Goal: Task Accomplishment & Management: Manage account settings

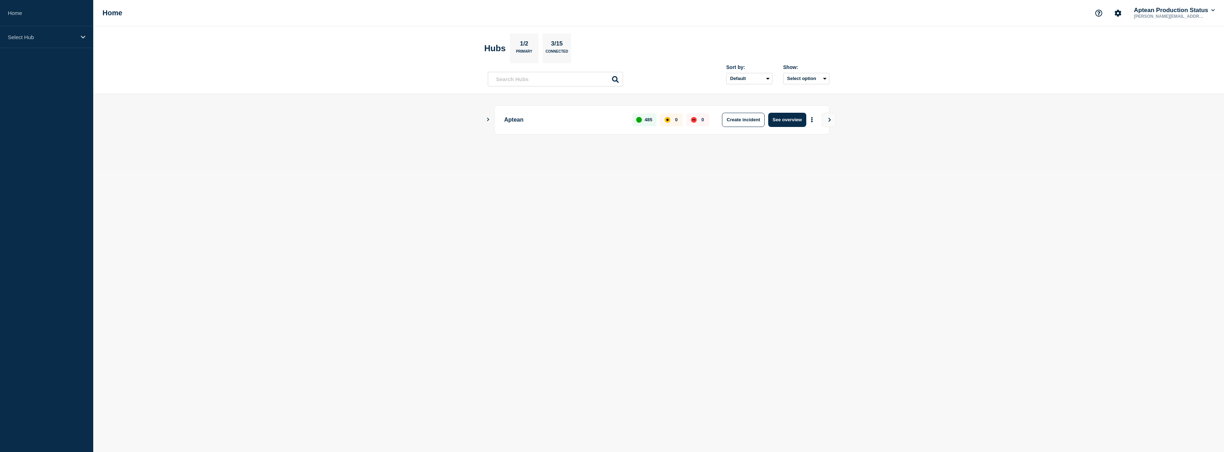
click at [492, 119] on div "Aptean 485 0 0 Create incident See overview" at bounding box center [659, 119] width 342 height 29
click at [490, 120] on icon "Show Connected Hubs" at bounding box center [488, 120] width 5 height 4
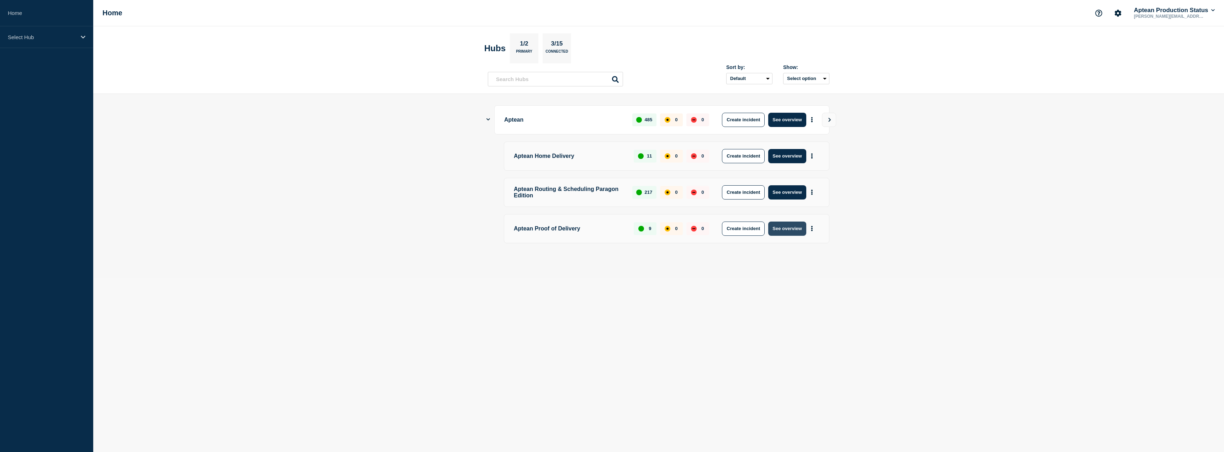
click at [782, 231] on button "See overview" at bounding box center [787, 229] width 38 height 14
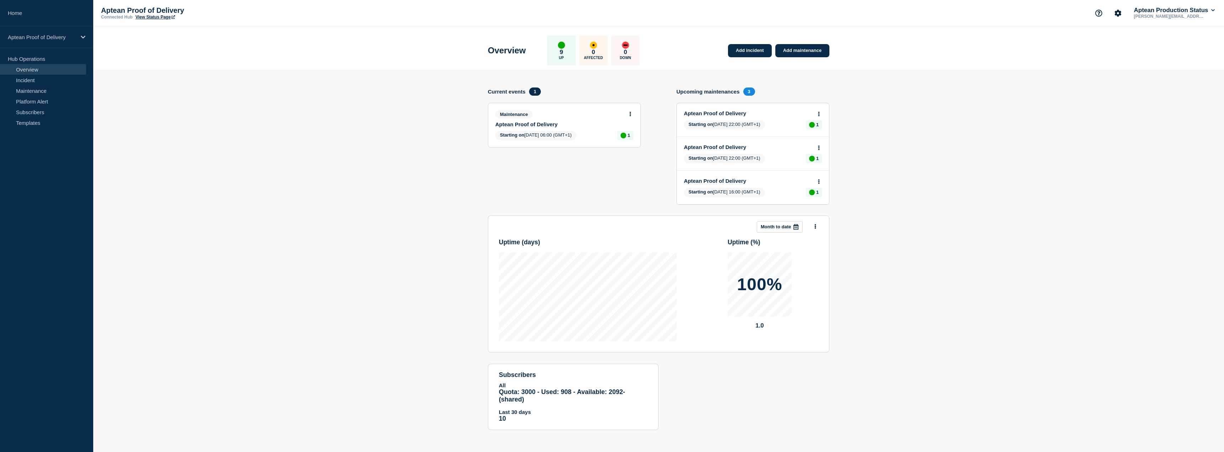
click at [537, 122] on link "Aptean Proof of Delivery" at bounding box center [559, 124] width 128 height 6
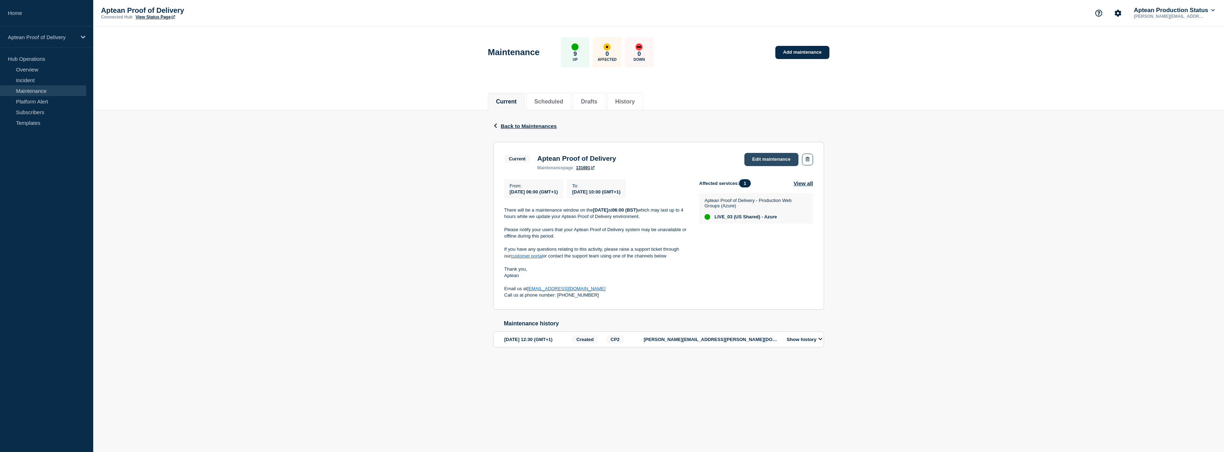
click at [770, 160] on link "Edit maintenance" at bounding box center [771, 159] width 54 height 13
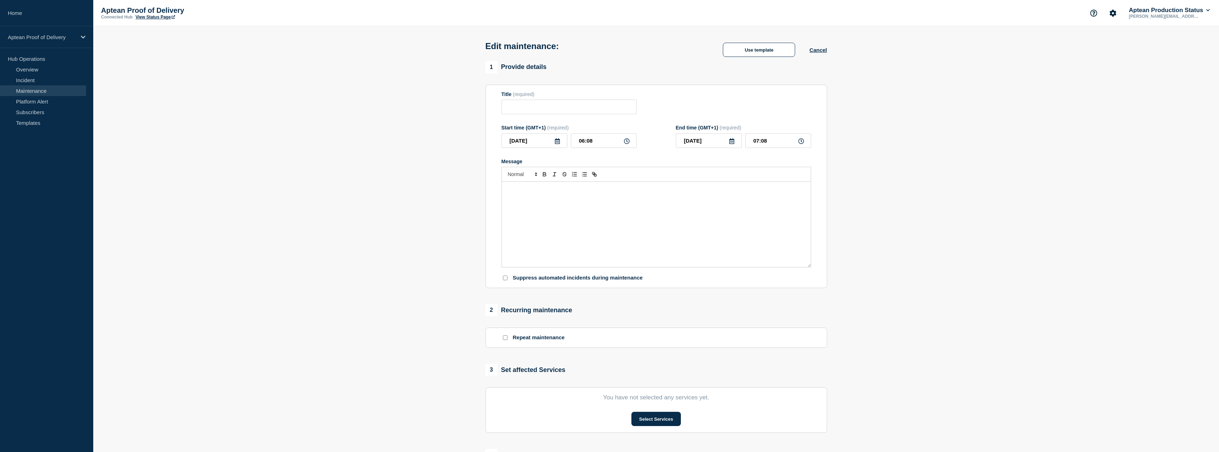
type input "Aptean Proof of Delivery"
type input "06:00"
type input "10:00"
checkbox input "false"
checkbox input "true"
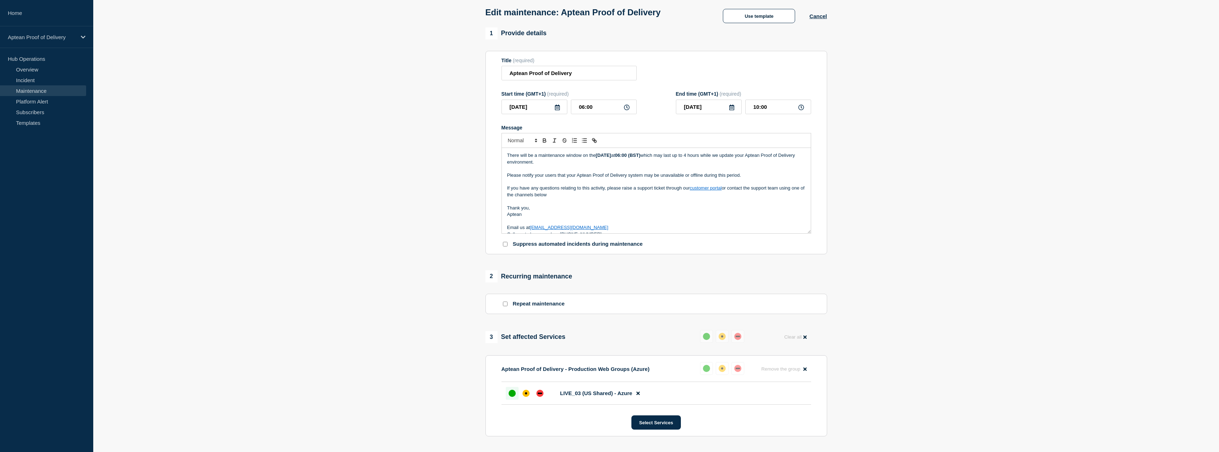
scroll to position [36, 0]
click at [527, 389] on body "Home Aptean Proof of Delivery Hub Operations Overview Incident Maintenance Plat…" at bounding box center [609, 190] width 1219 height 452
click at [760, 20] on button "Use template" at bounding box center [759, 14] width 72 height 14
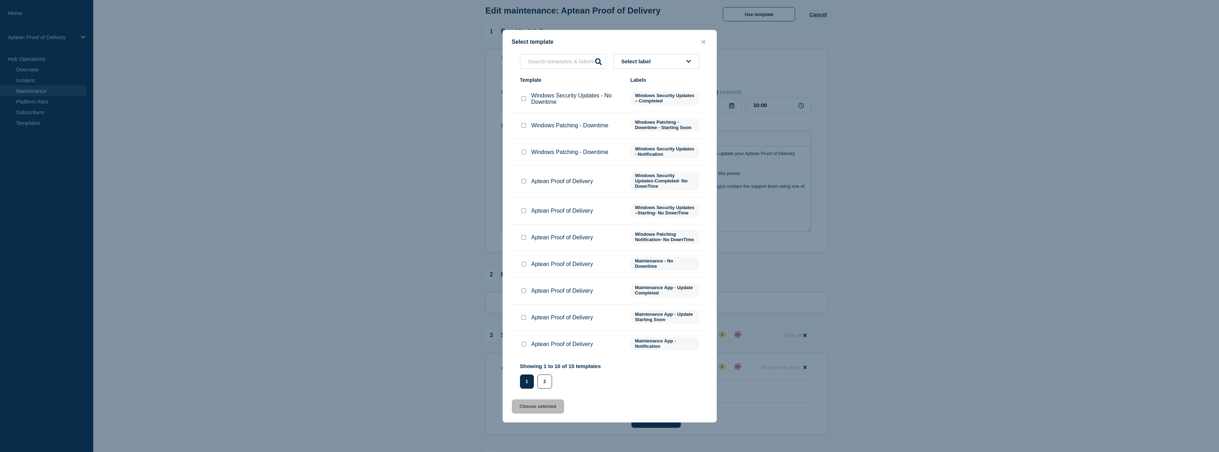
click at [525, 320] on input "Aptean Proof of Delivery checkbox" at bounding box center [523, 317] width 5 height 5
checkbox input "true"
click at [533, 411] on button "Choose selected" at bounding box center [538, 407] width 52 height 14
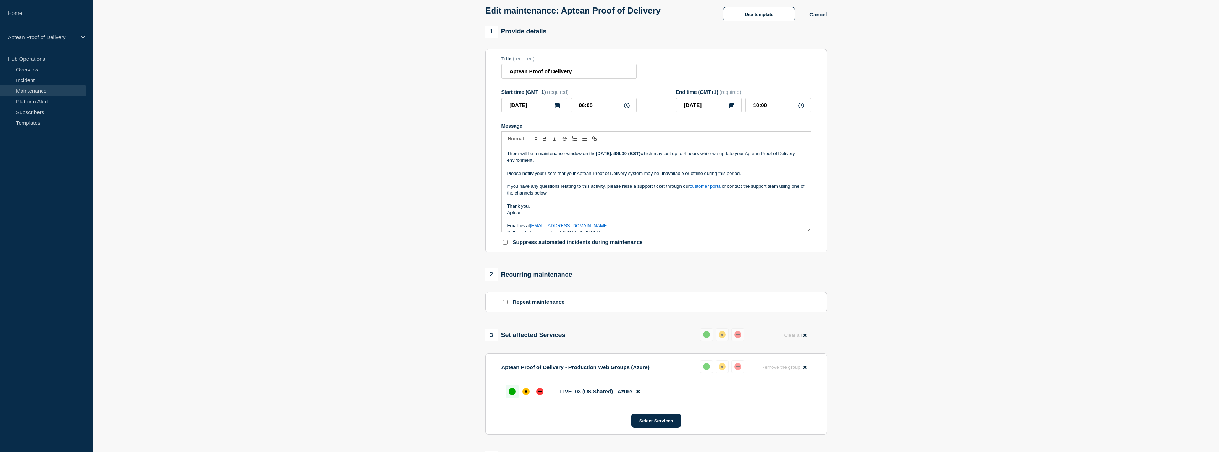
scroll to position [47, 0]
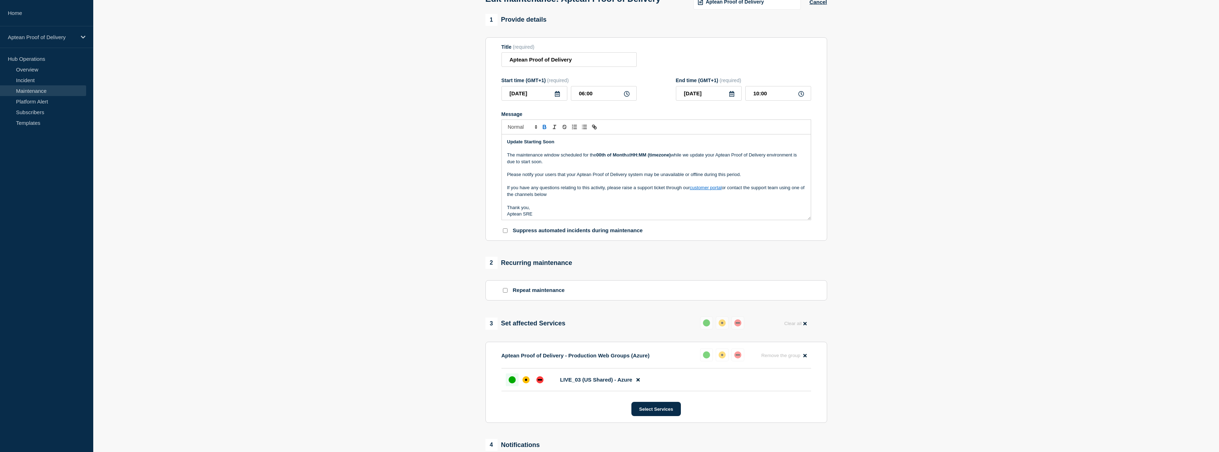
click at [584, 165] on p "The maintenance window scheduled for the 00th of Month at HH:MM (timezone) whil…" at bounding box center [656, 158] width 298 height 13
drag, startPoint x: 597, startPoint y: 168, endPoint x: 719, endPoint y: 169, distance: 122.0
click at [719, 165] on p "The maintenance window scheduled for the 00th of Month at HH:MM (timezone) whil…" at bounding box center [656, 158] width 298 height 13
click at [459, 213] on section "1 Provide details Title (required) Aptean Proof of Delivery Start time (GMT+1) …" at bounding box center [655, 302] width 1125 height 576
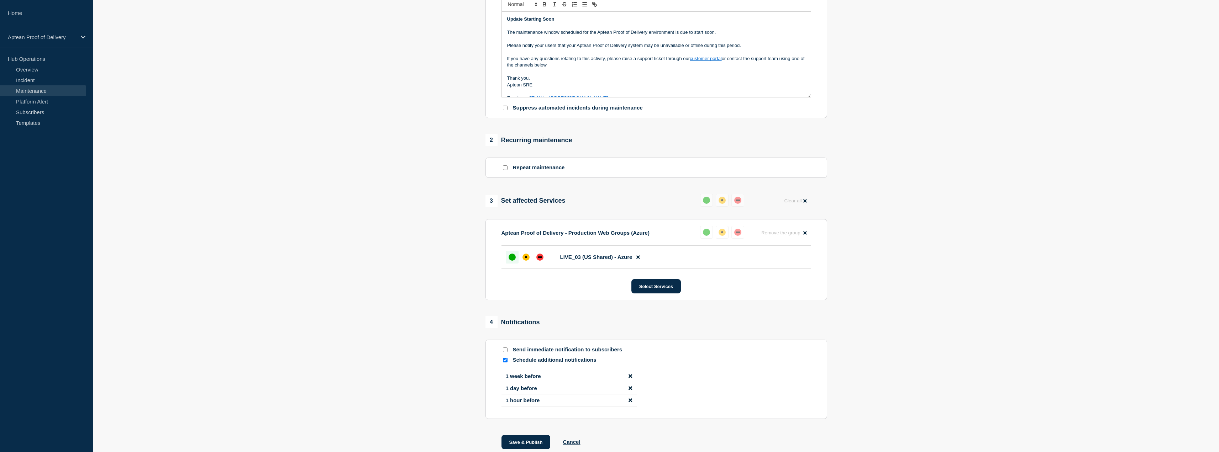
scroll to position [190, 0]
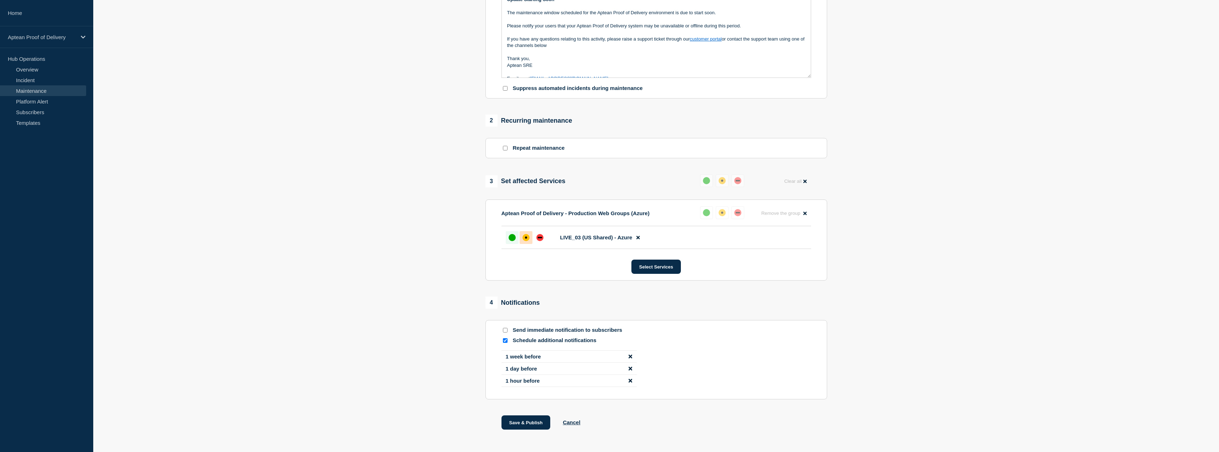
click at [526, 241] on div "affected" at bounding box center [525, 237] width 7 height 7
click at [517, 430] on button "Save & Publish" at bounding box center [525, 423] width 49 height 14
